Goal: Information Seeking & Learning: Learn about a topic

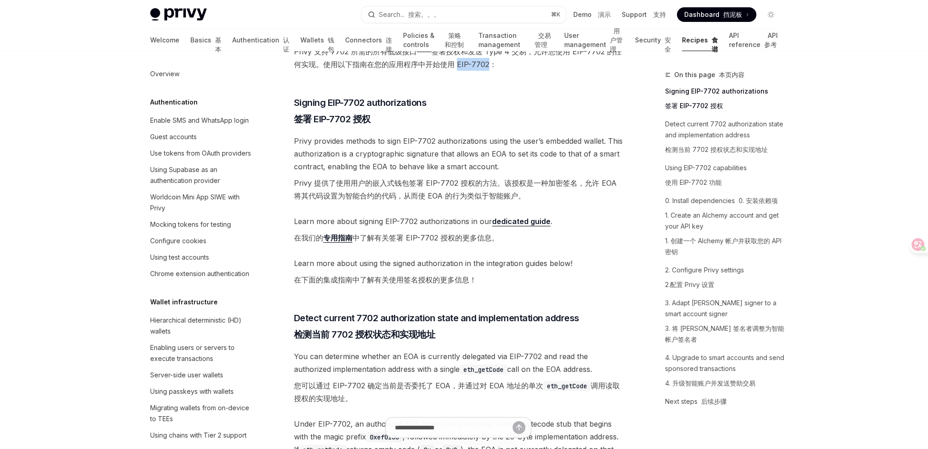
scroll to position [802, 0]
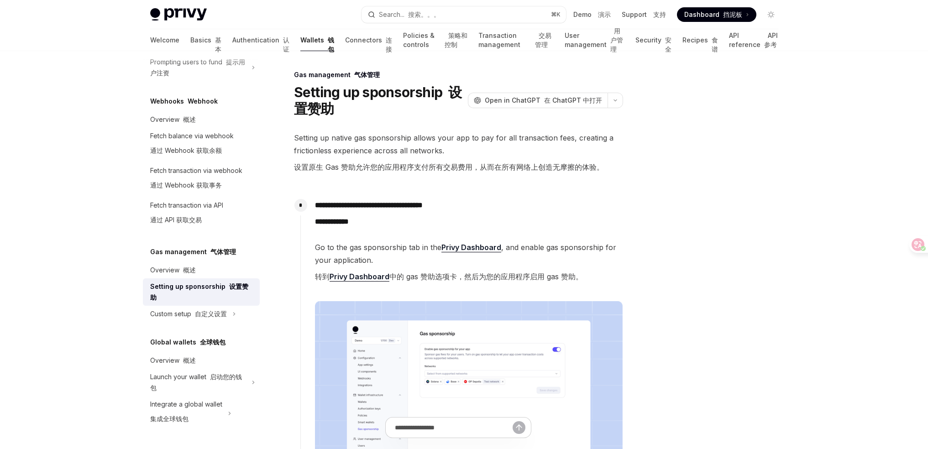
click at [565, 275] on font "转到 Privy Dashboard 中的 gas 赞助选项卡，然后为您的应用程序启用 gas 赞助。" at bounding box center [449, 277] width 268 height 10
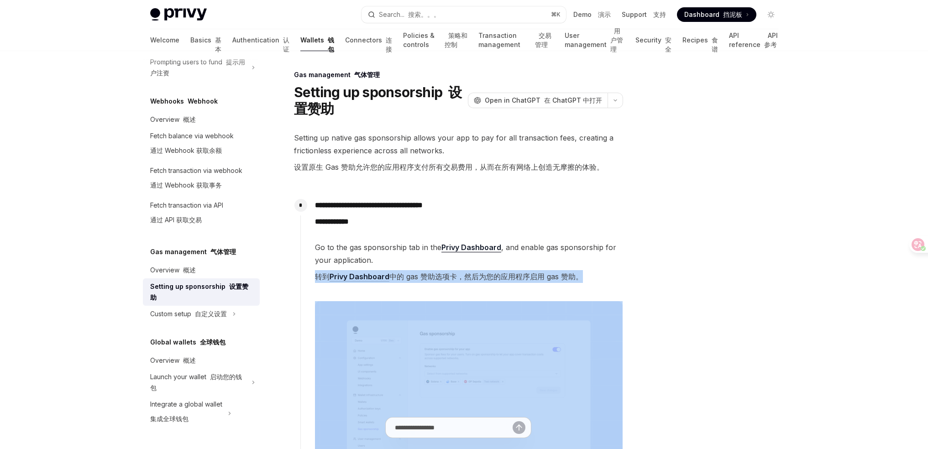
click at [565, 275] on font "转到 Privy Dashboard 中的 gas 赞助选项卡，然后为您的应用程序启用 gas 赞助。" at bounding box center [449, 277] width 268 height 10
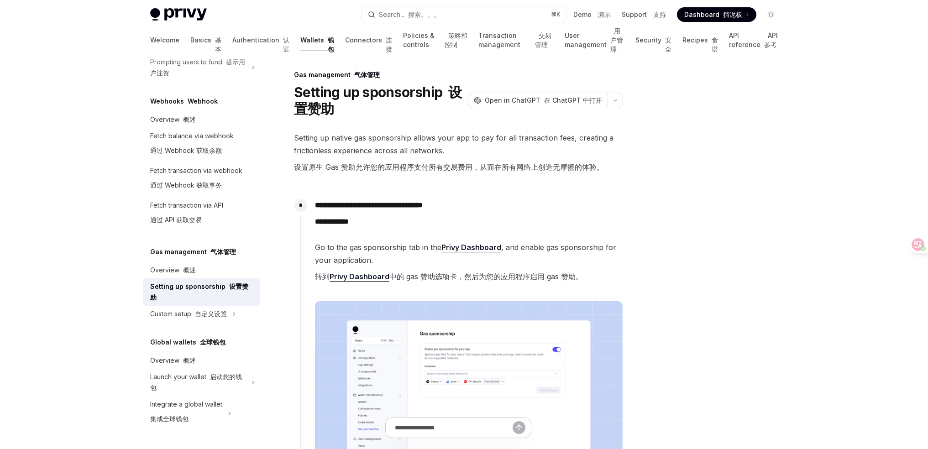
click at [574, 245] on span "Go to the gas sponsorship tab in the Privy Dashboard , and enable gas sponsorsh…" at bounding box center [469, 264] width 308 height 46
click at [587, 246] on span "Go to the gas sponsorship tab in the Privy Dashboard , and enable gas sponsorsh…" at bounding box center [469, 264] width 308 height 46
click at [667, 334] on div at bounding box center [716, 259] width 139 height 380
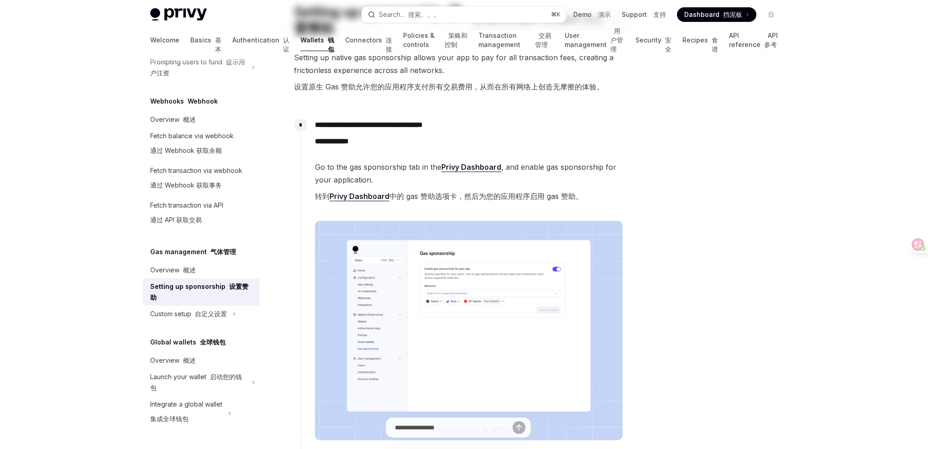
scroll to position [183, 0]
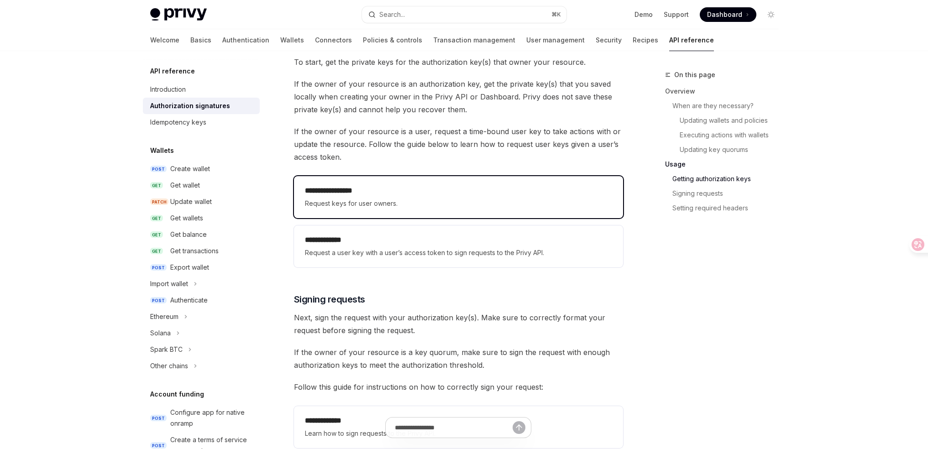
scroll to position [1025, 0]
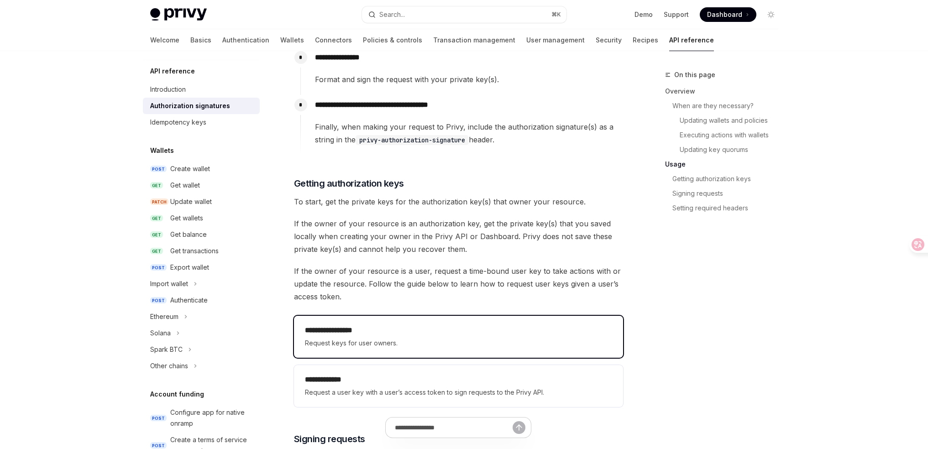
click at [377, 326] on h2 "**********" at bounding box center [458, 330] width 307 height 11
type textarea "*"
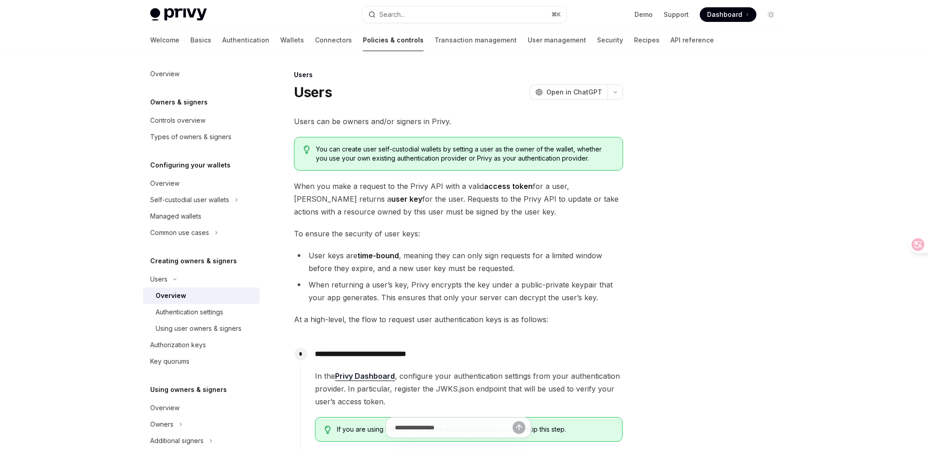
click at [295, 126] on span "Users can be owners and/or signers in Privy." at bounding box center [458, 121] width 329 height 13
click at [296, 124] on span "Users can be owners and/or signers in Privy." at bounding box center [458, 121] width 329 height 13
copy div "Users can be owners and/or signers in Privy."
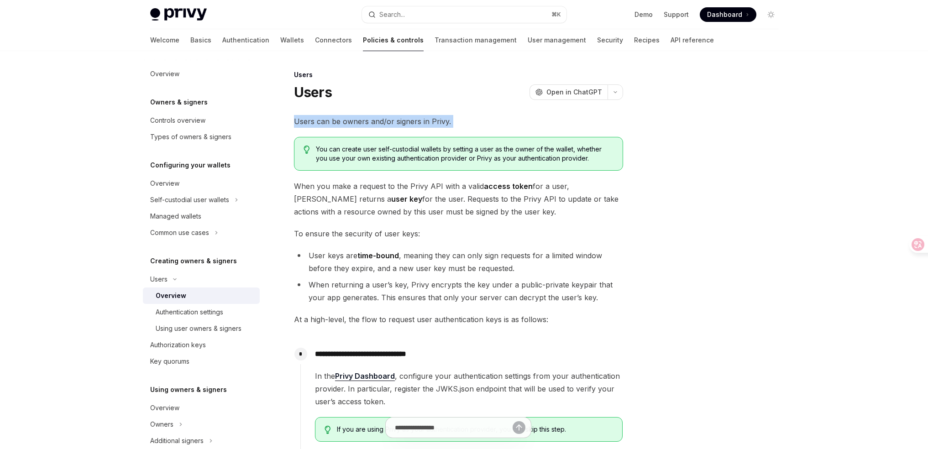
drag, startPoint x: 311, startPoint y: 187, endPoint x: 497, endPoint y: 215, distance: 188.0
click at [497, 215] on span "When you make a request to the Privy API with a valid access token for a user, …" at bounding box center [458, 199] width 329 height 38
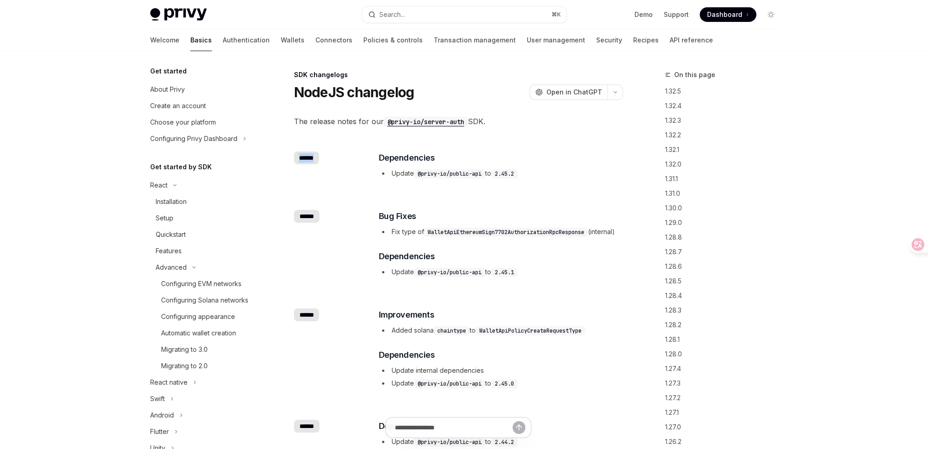
scroll to position [108, 0]
